Goal: Transaction & Acquisition: Purchase product/service

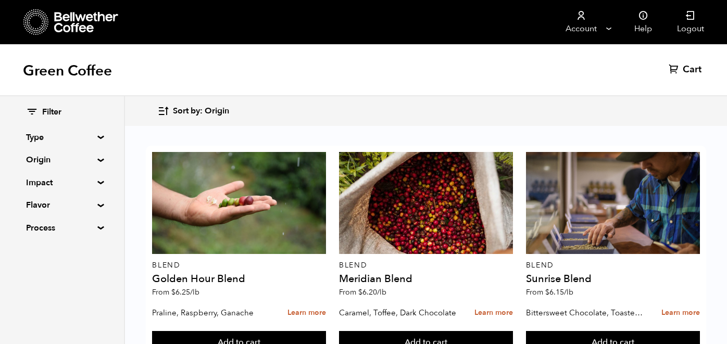
scroll to position [723, 0]
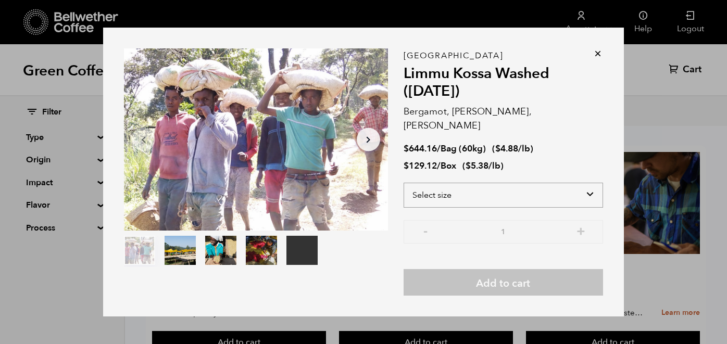
click at [417, 187] on select "Select size Bag (60kg) (132 lbs) Box (24 lbs)" at bounding box center [502, 195] width 199 height 25
click at [403, 183] on select "Select size Bag (60kg) (132 lbs) Box (24 lbs)" at bounding box center [502, 195] width 199 height 25
click at [607, 55] on div "Your browser does not support the video tag. Item 1 of 5 Your browser does not …" at bounding box center [363, 172] width 521 height 288
click at [596, 58] on icon at bounding box center [597, 53] width 10 height 10
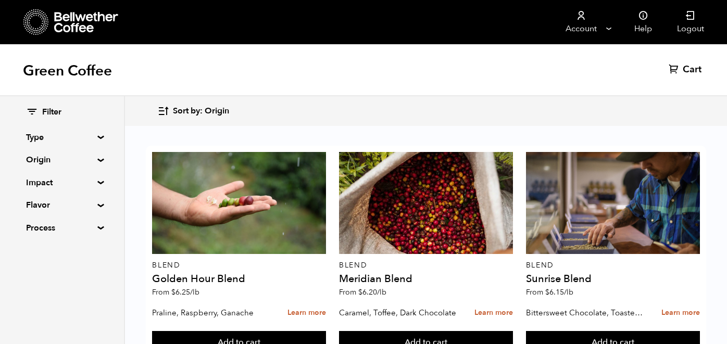
scroll to position [1106, 0]
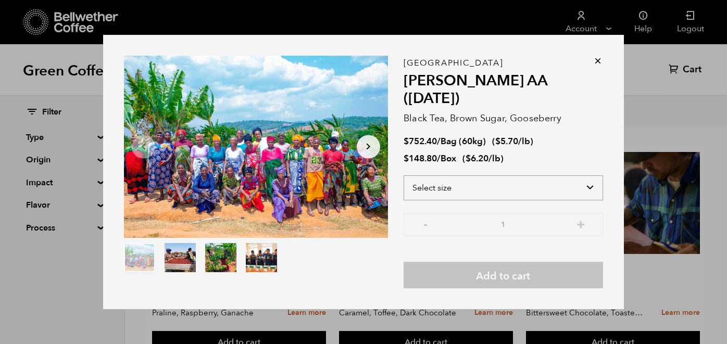
click at [468, 177] on select "Select size Bag (60kg) (132 lbs) Box (24 lbs)" at bounding box center [502, 187] width 199 height 25
select select "box"
click at [403, 175] on select "Select size Bag (60kg) (132 lbs) Box (24 lbs)" at bounding box center [502, 187] width 199 height 25
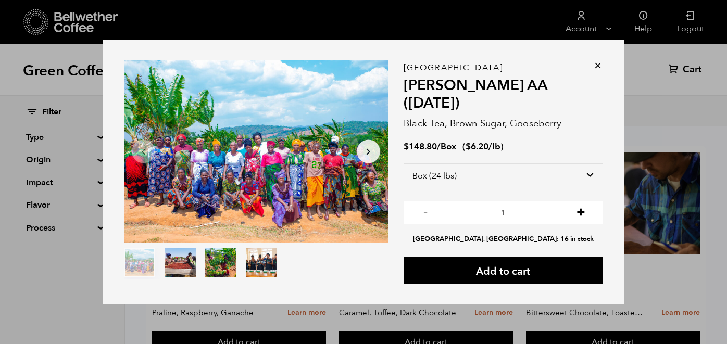
click at [582, 206] on button "+" at bounding box center [580, 211] width 13 height 10
type input "2"
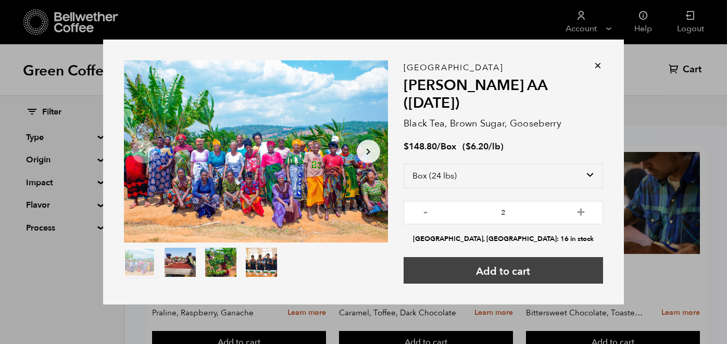
click at [497, 257] on button "Add to cart" at bounding box center [502, 270] width 199 height 27
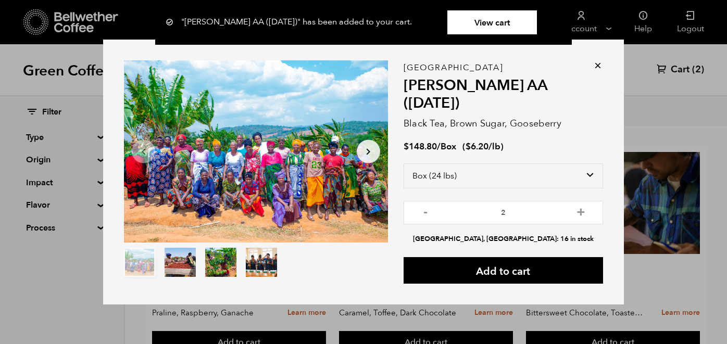
click at [598, 67] on icon at bounding box center [597, 65] width 10 height 10
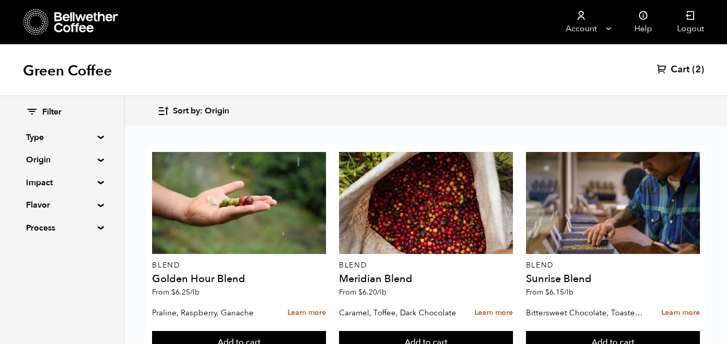
scroll to position [458, 0]
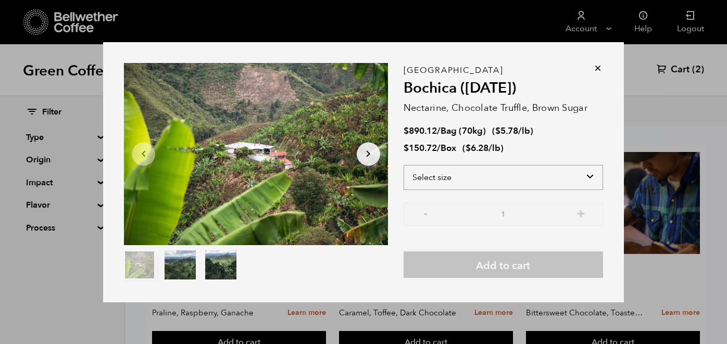
click at [421, 178] on select "Select size Bag (70kg) (154 lbs) Box (24 lbs)" at bounding box center [502, 177] width 199 height 25
select select "box"
click at [403, 165] on select "Select size Bag (70kg) (154 lbs) Box (24 lbs)" at bounding box center [502, 177] width 199 height 25
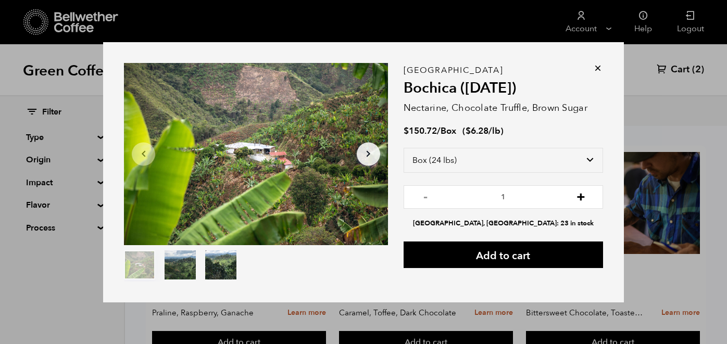
click at [580, 195] on button "+" at bounding box center [580, 196] width 13 height 10
type input "3"
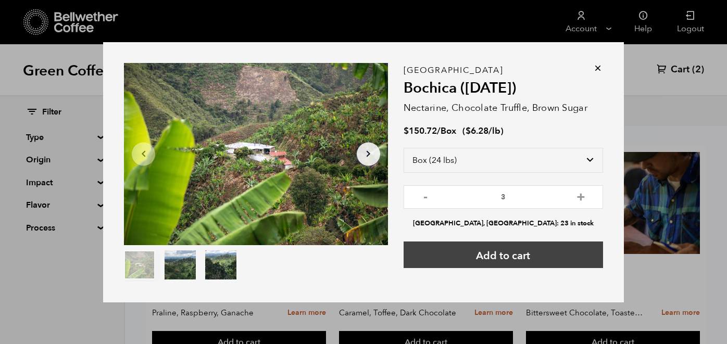
click at [502, 257] on button "Add to cart" at bounding box center [502, 255] width 199 height 27
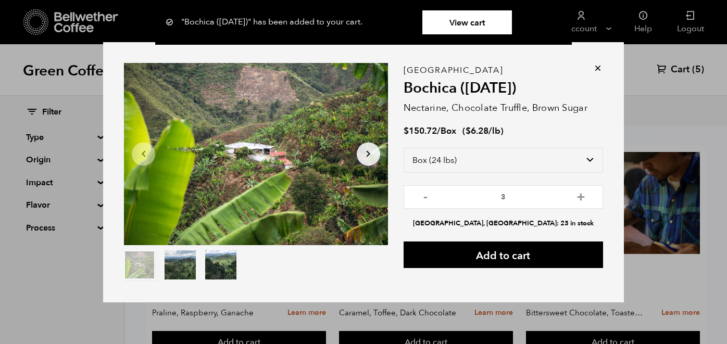
click at [457, 22] on link "View cart" at bounding box center [467, 22] width 90 height 24
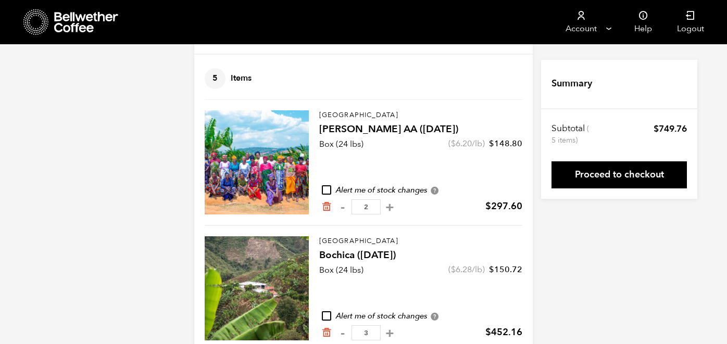
scroll to position [78, 0]
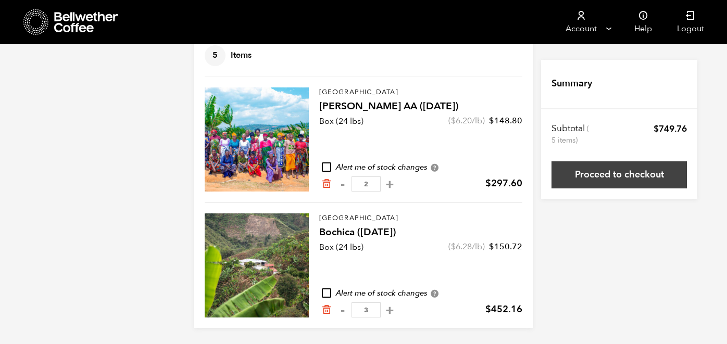
click at [587, 177] on link "Proceed to checkout" at bounding box center [618, 174] width 135 height 27
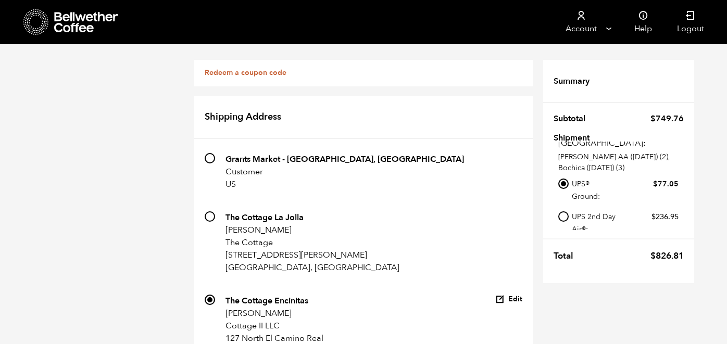
scroll to position [669, 0]
radio input "true"
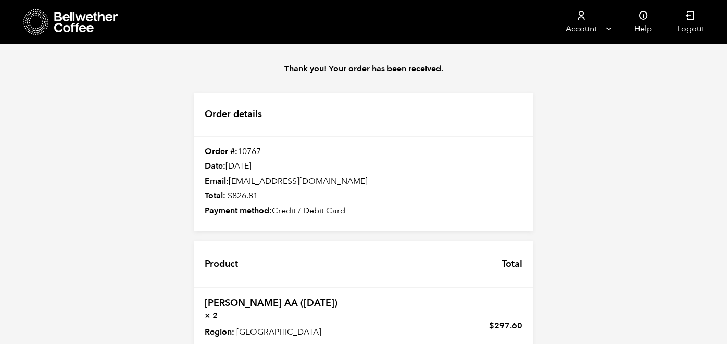
scroll to position [226, 0]
